Goal: Book appointment/travel/reservation

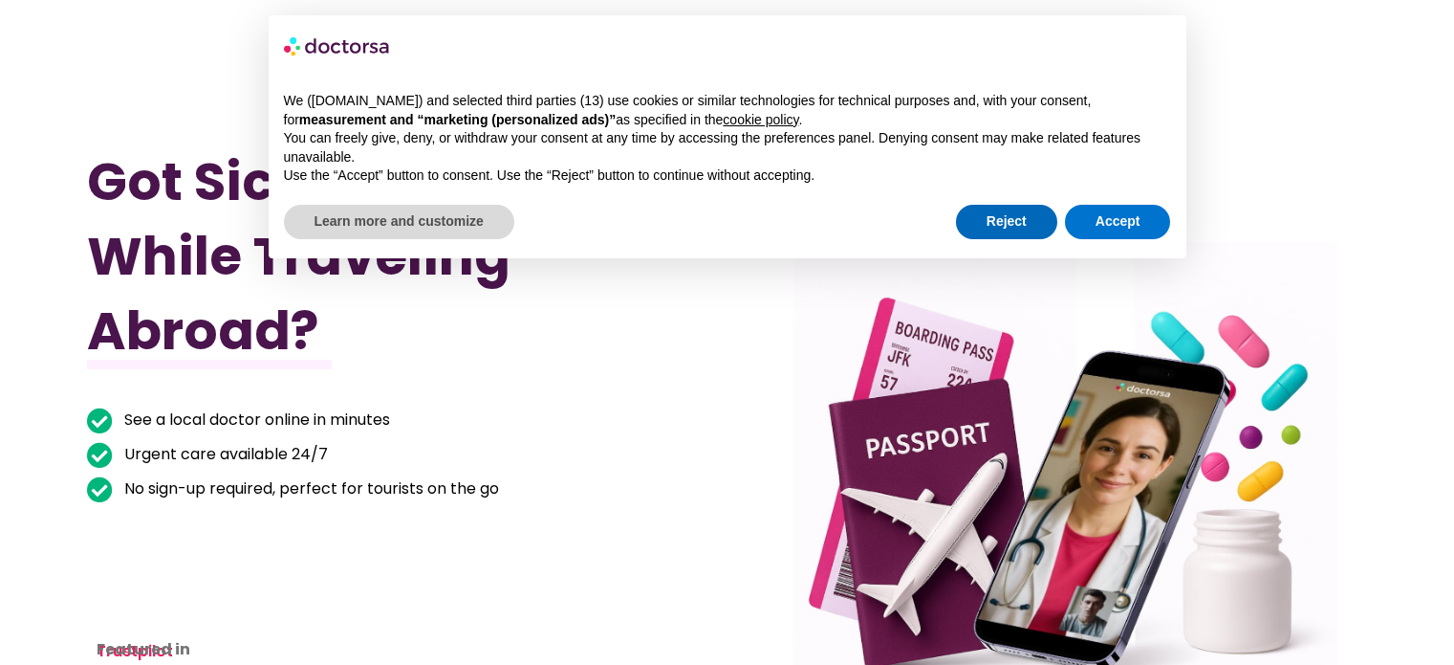
scroll to position [231, 0]
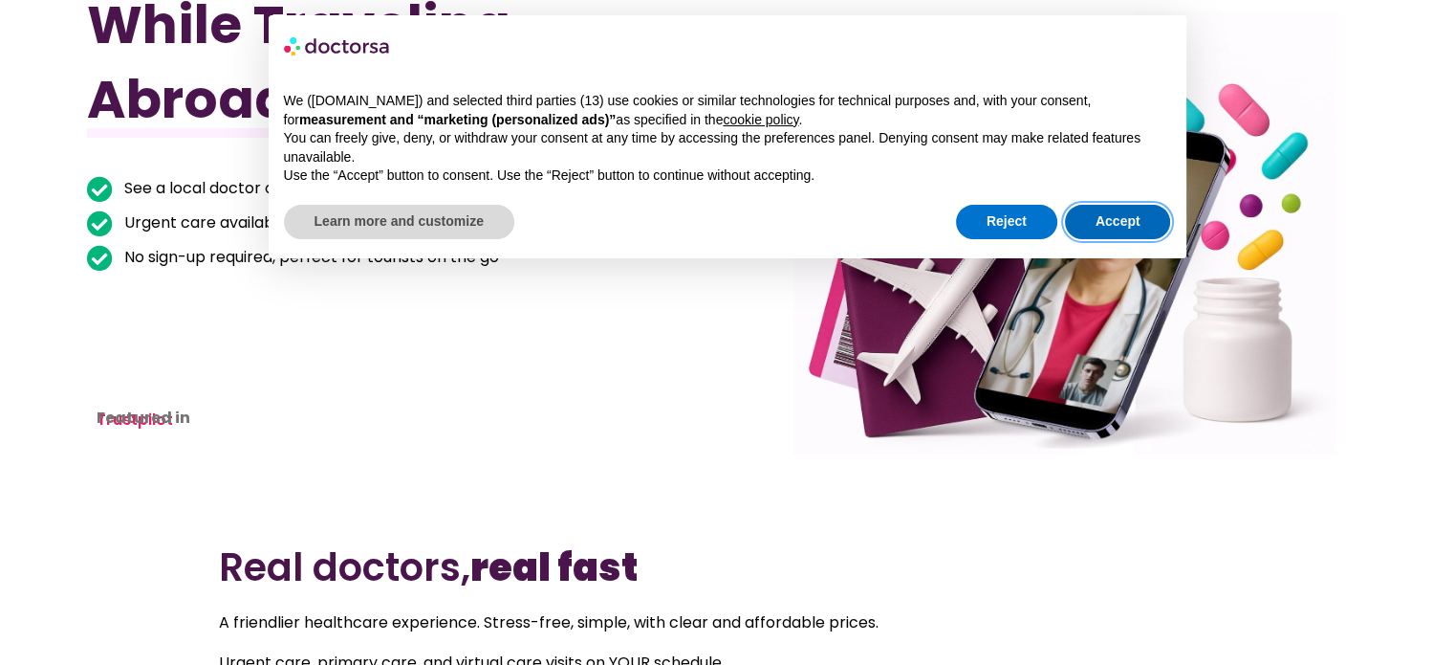
click at [1105, 218] on button "Accept" at bounding box center [1118, 222] width 106 height 34
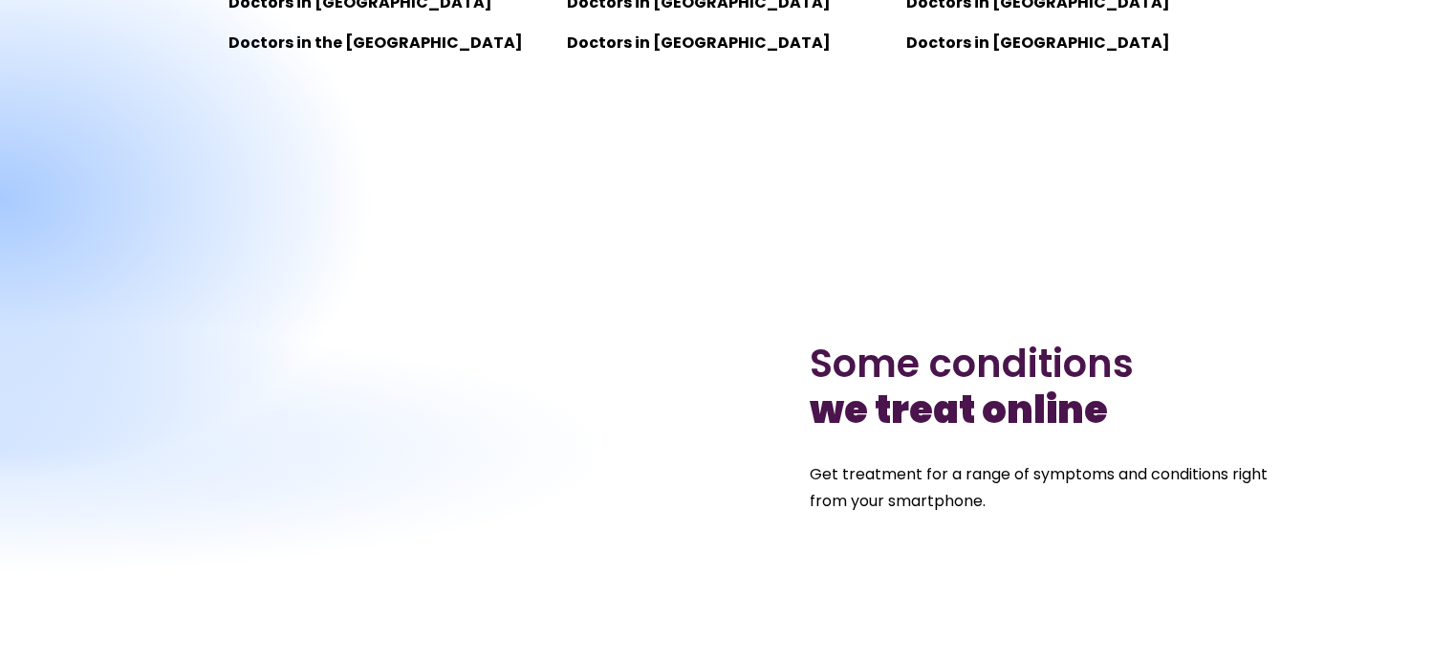
scroll to position [1775, 0]
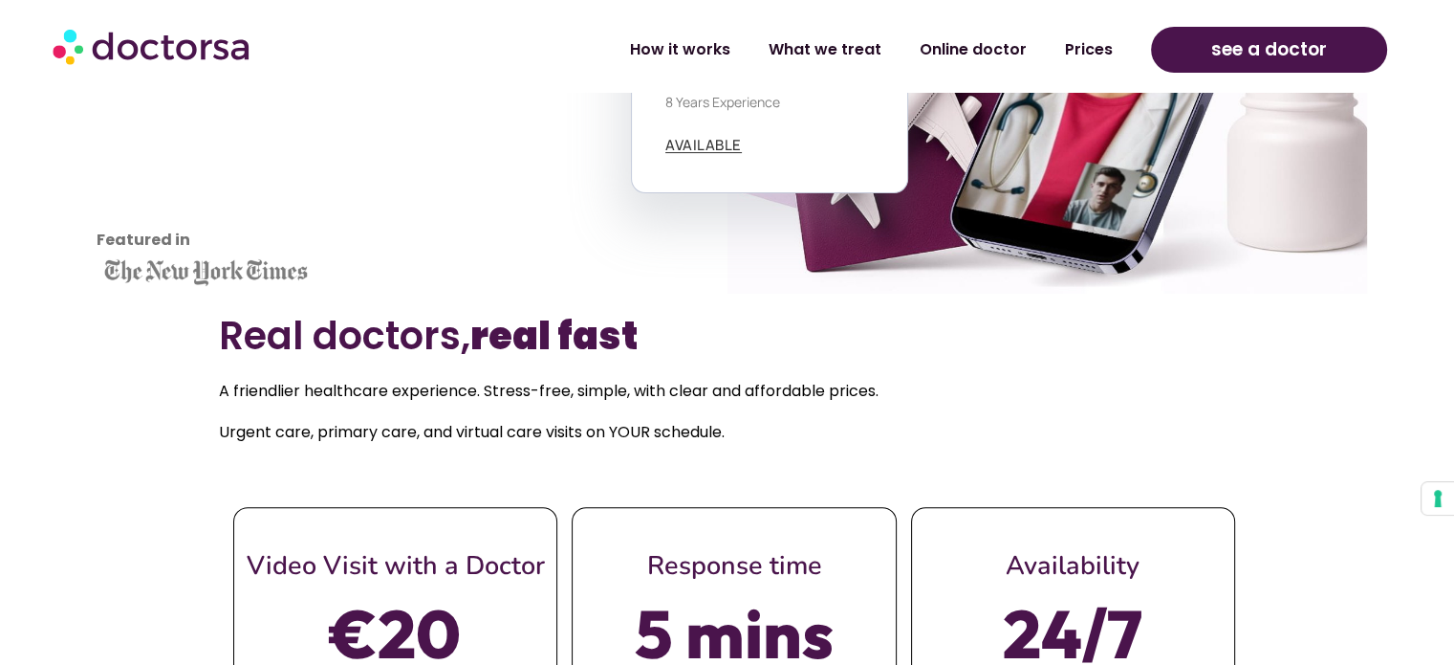
scroll to position [588, 0]
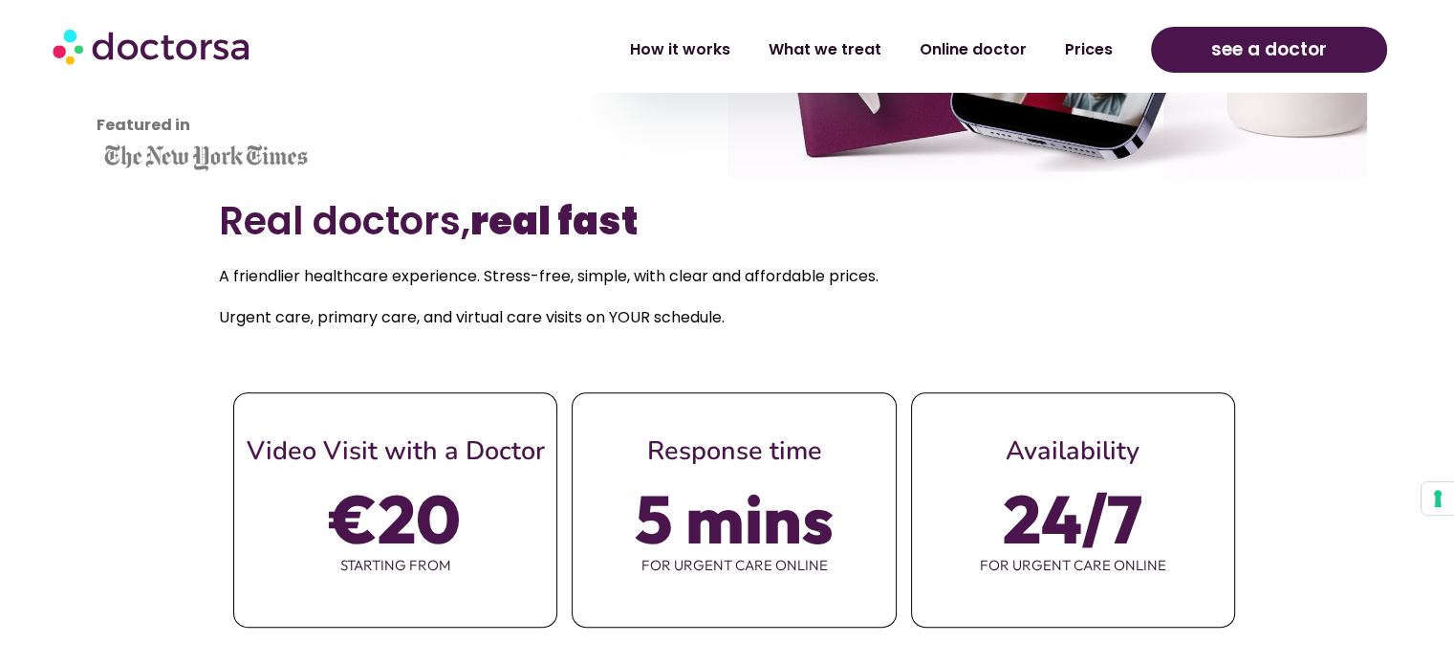
click at [1369, 246] on section "Real doctors, real fast A friendlier healthcare experience. Stress-free, simple…" at bounding box center [727, 451] width 1454 height 544
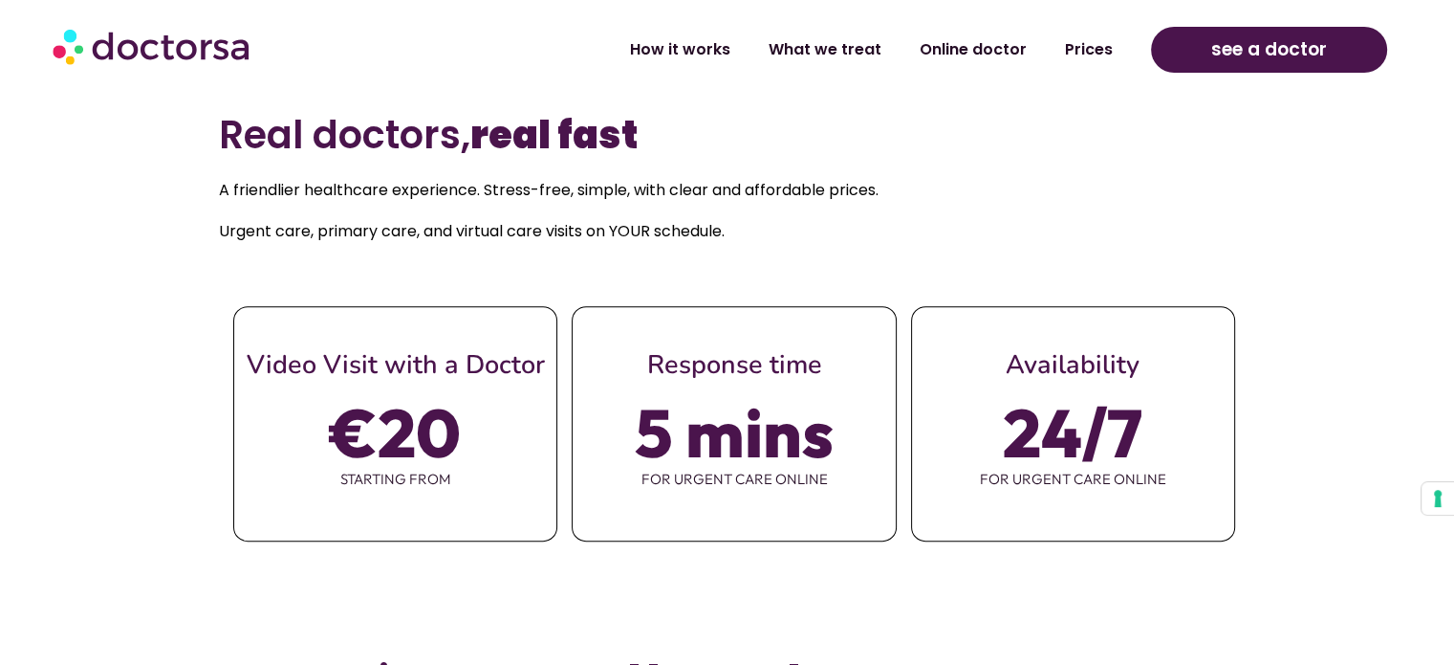
scroll to position [763, 0]
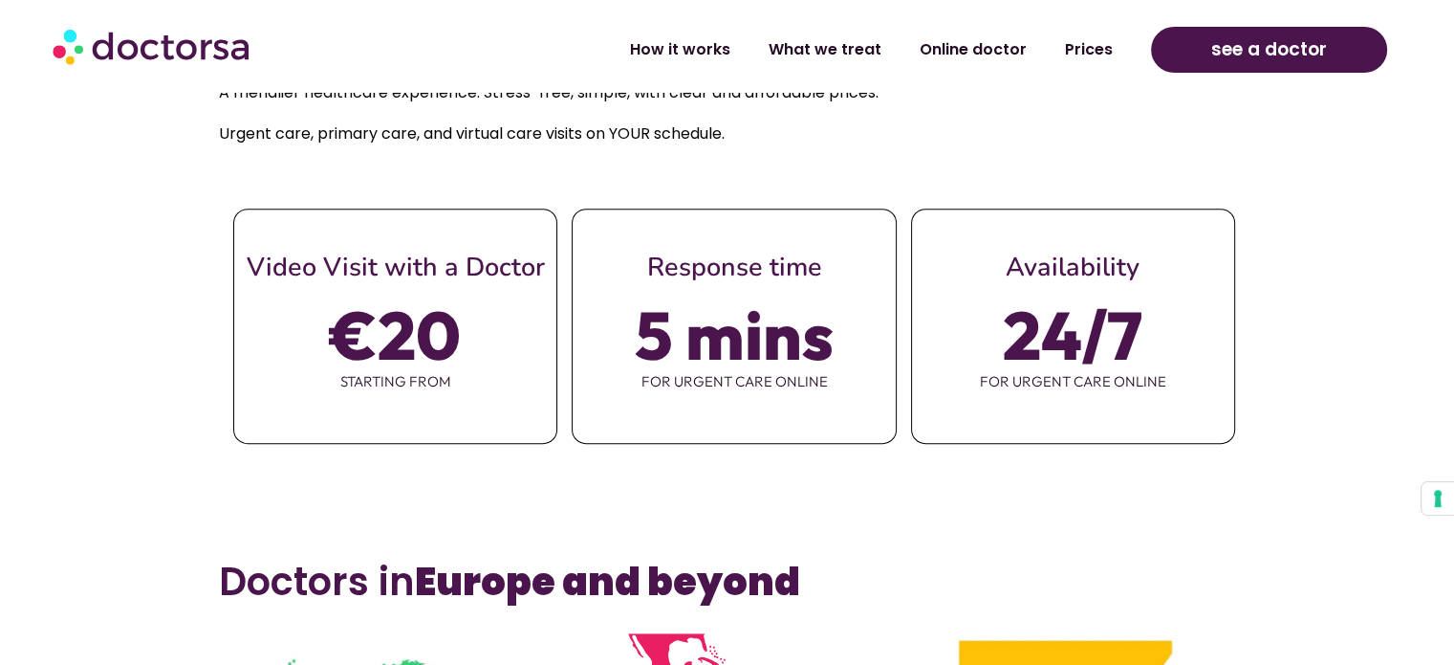
scroll to position [816, 0]
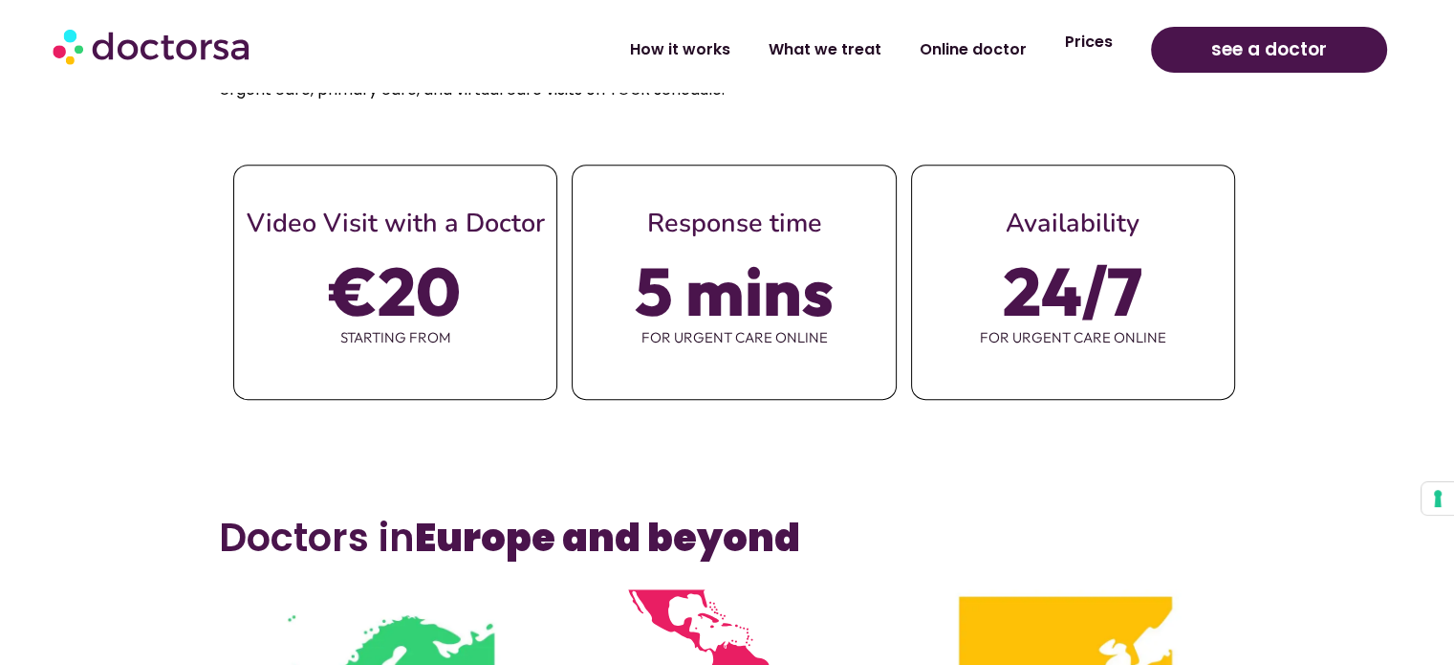
click at [1097, 44] on link "Prices" at bounding box center [1089, 42] width 86 height 44
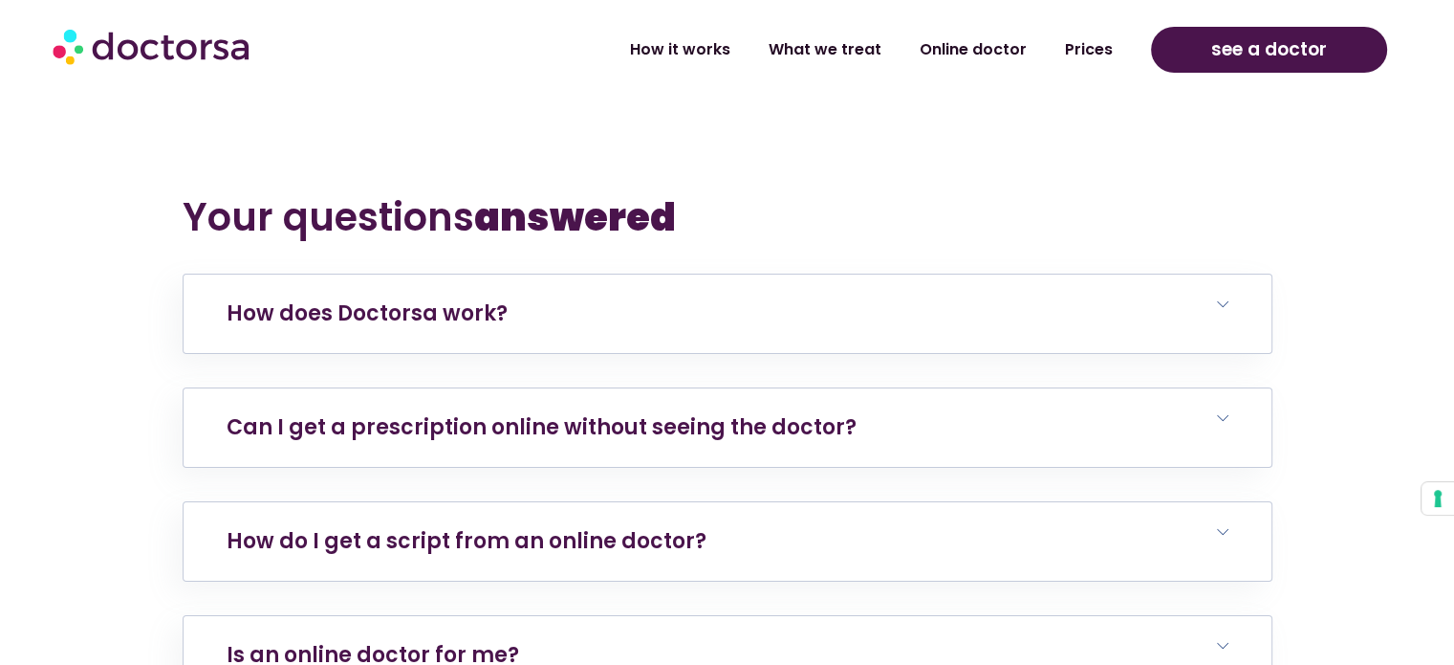
scroll to position [6793, 0]
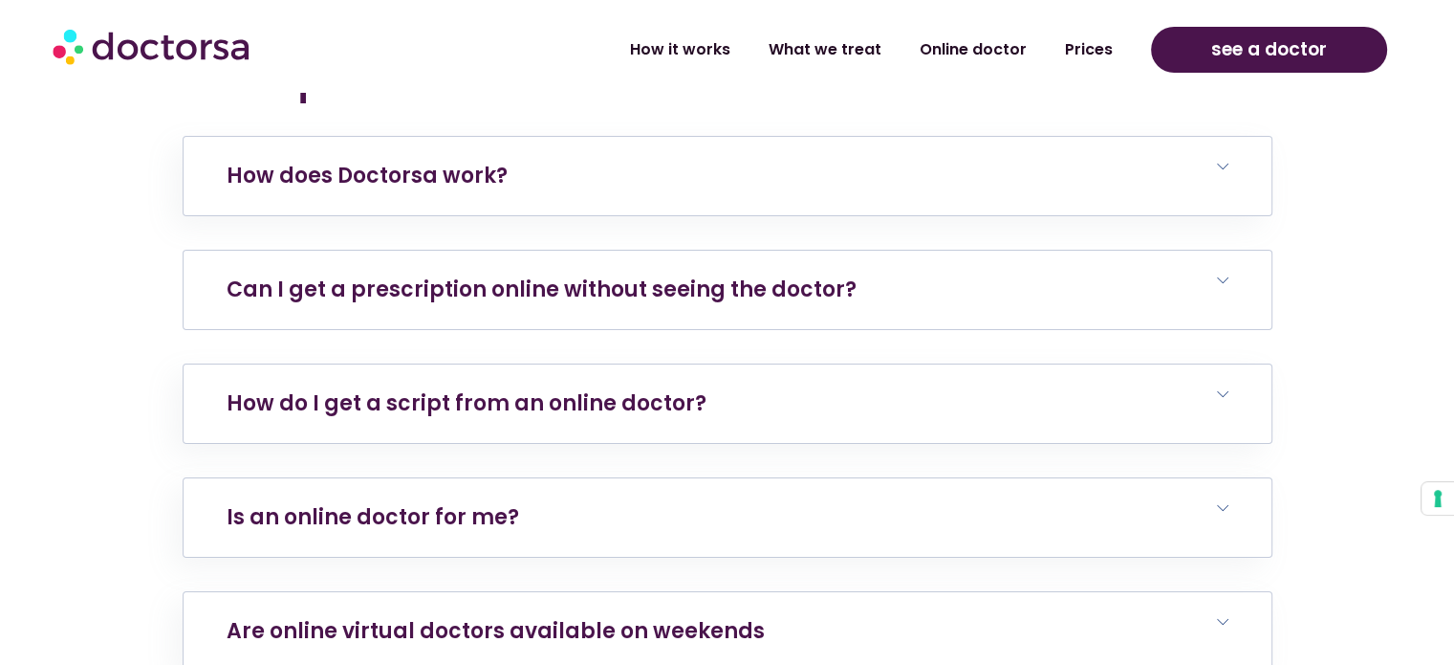
click at [1227, 285] on span at bounding box center [1222, 280] width 11 height 13
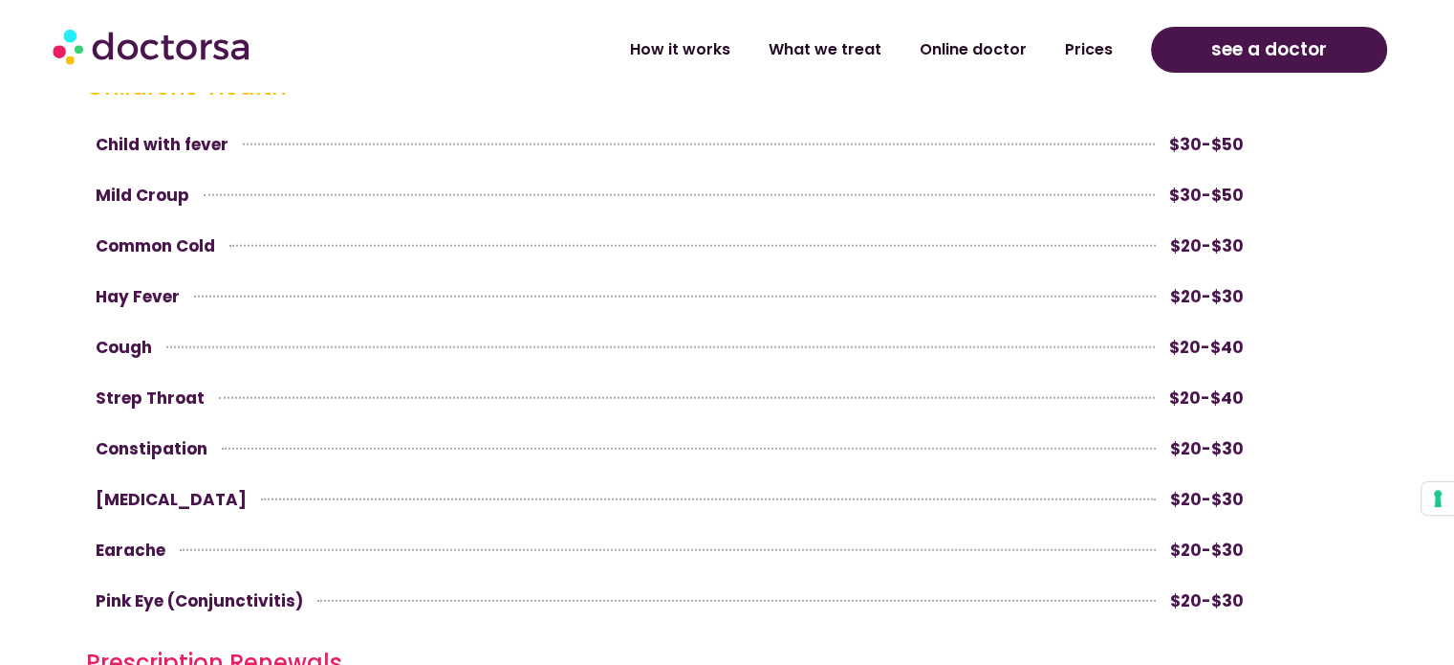
scroll to position [4021, 0]
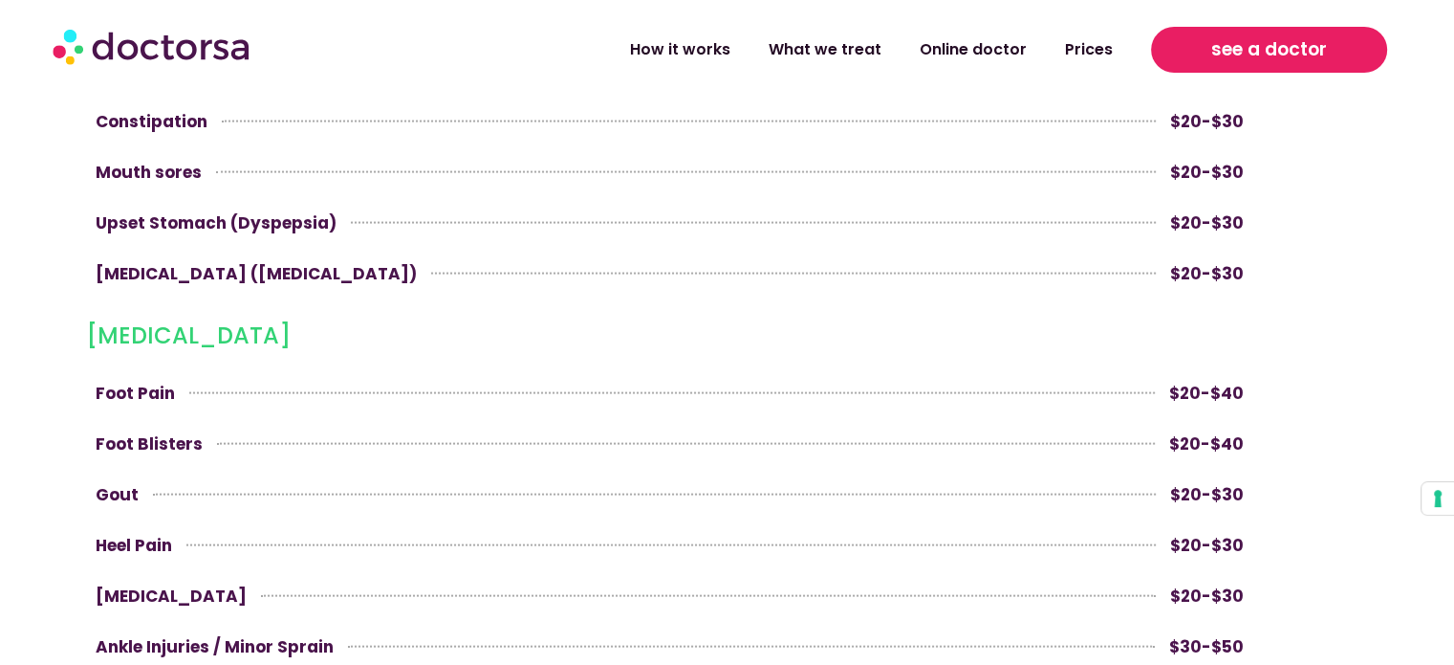
click at [1289, 53] on span "see a doctor" at bounding box center [1270, 49] width 116 height 31
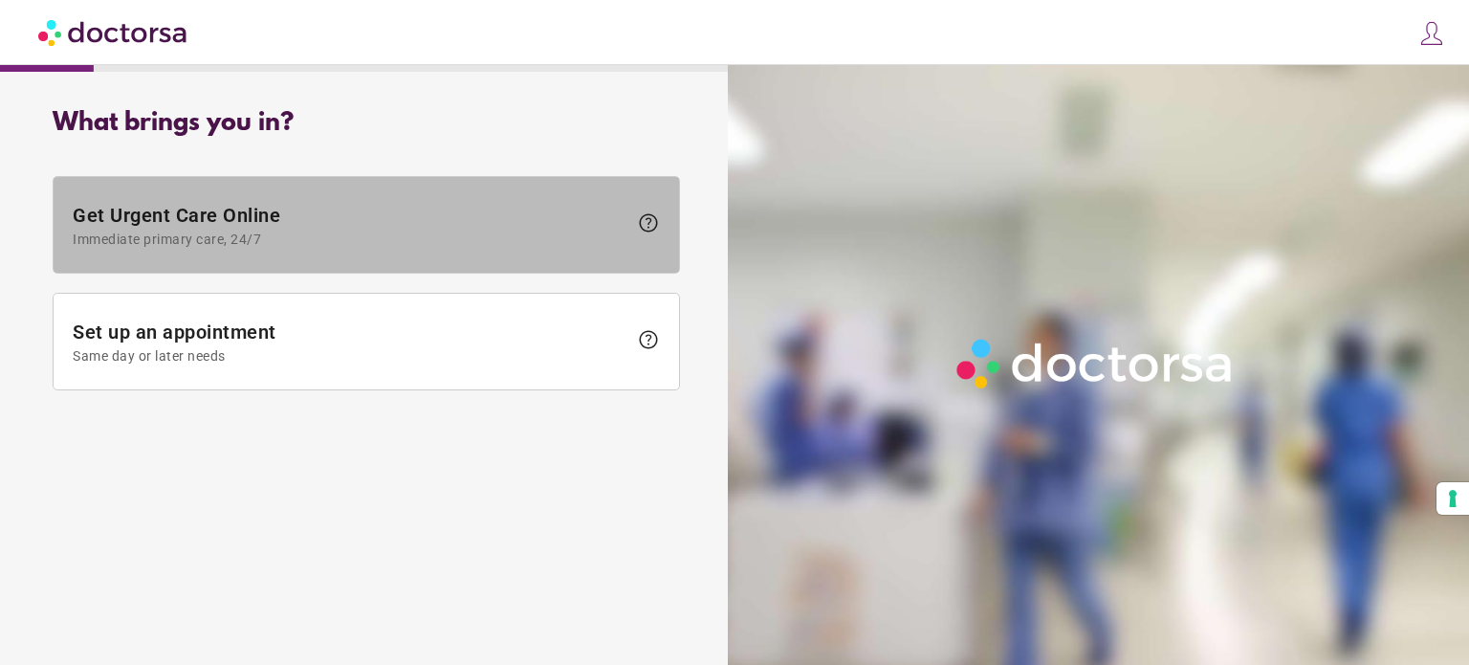
click at [370, 230] on span "Get Urgent Care Online Immediate primary care, 24/7" at bounding box center [350, 225] width 555 height 43
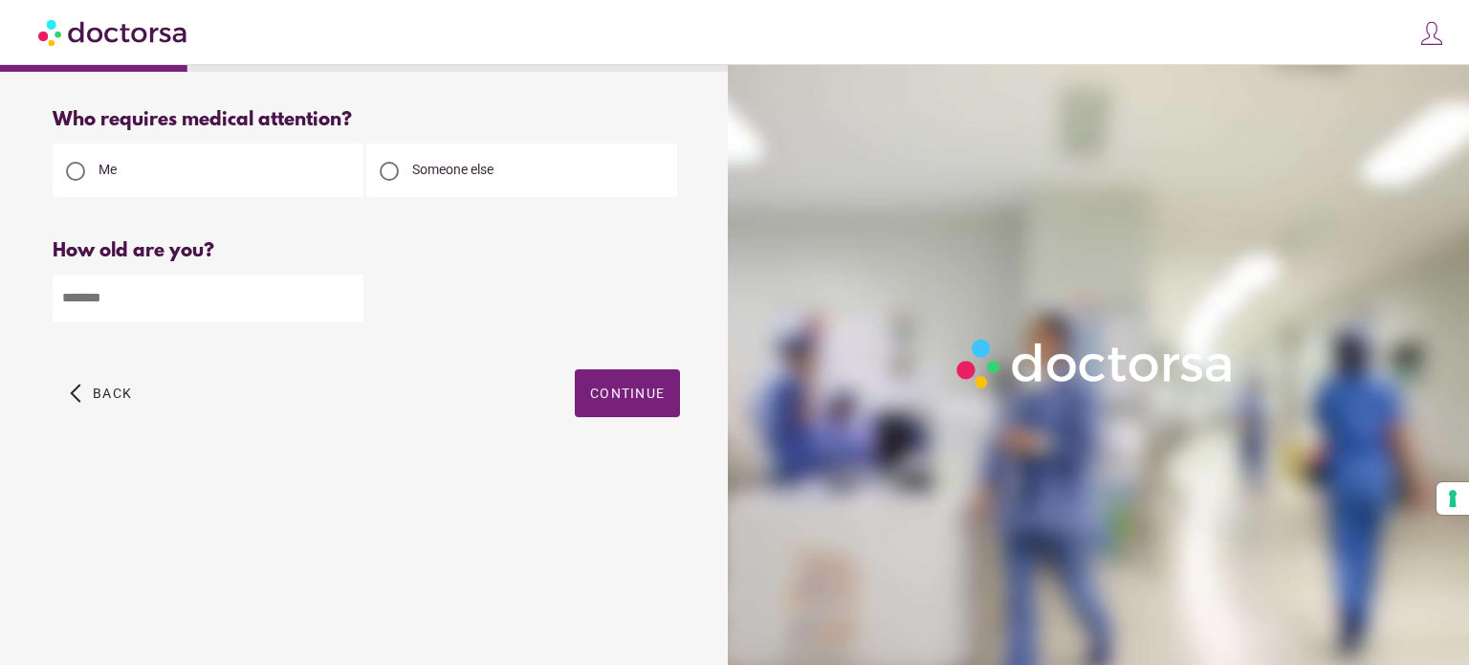
click at [220, 305] on input "number" at bounding box center [208, 297] width 311 height 47
